Goal: Transaction & Acquisition: Register for event/course

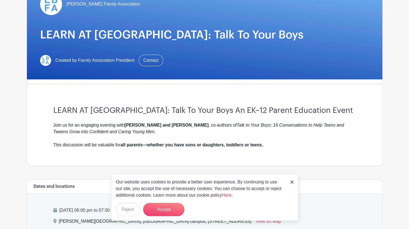
scroll to position [181, 0]
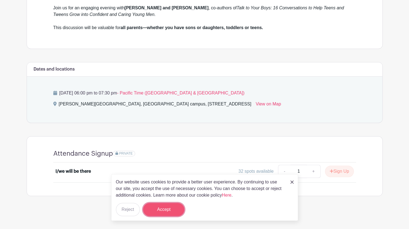
click at [167, 212] on button "Accept" at bounding box center [163, 209] width 41 height 13
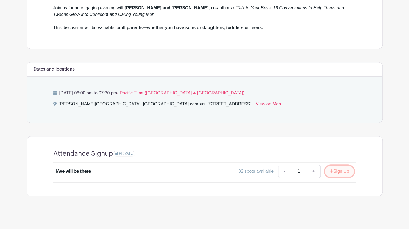
click at [341, 169] on button "Sign Up" at bounding box center [339, 171] width 29 height 12
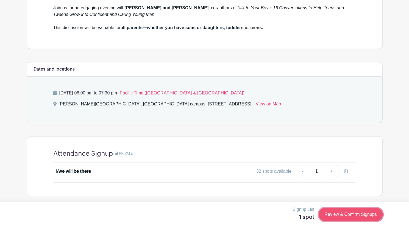
click at [352, 210] on link "Review & Confirm Signups" at bounding box center [350, 214] width 64 height 13
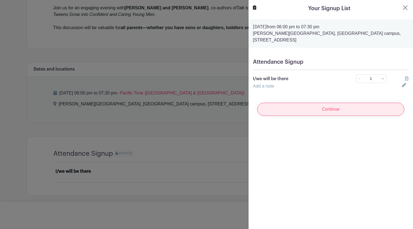
click at [336, 108] on input "Continue" at bounding box center [330, 109] width 147 height 13
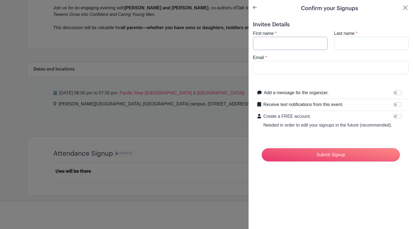
click at [280, 44] on input "First name" at bounding box center [290, 43] width 75 height 13
type input "[PERSON_NAME]"
type input "[EMAIL_ADDRESS][DOMAIN_NAME]"
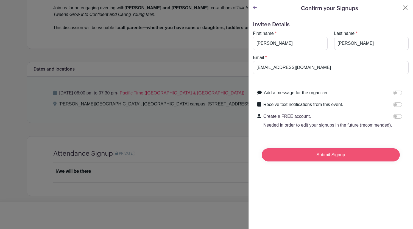
click at [335, 161] on input "Submit Signup" at bounding box center [331, 154] width 138 height 13
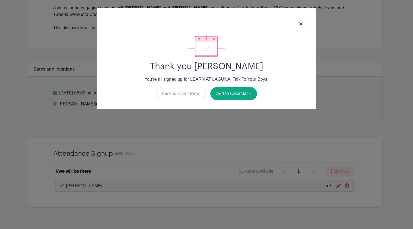
click at [302, 20] on link at bounding box center [300, 24] width 13 height 14
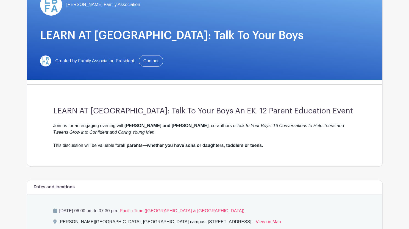
scroll to position [0, 0]
